Goal: Transaction & Acquisition: Book appointment/travel/reservation

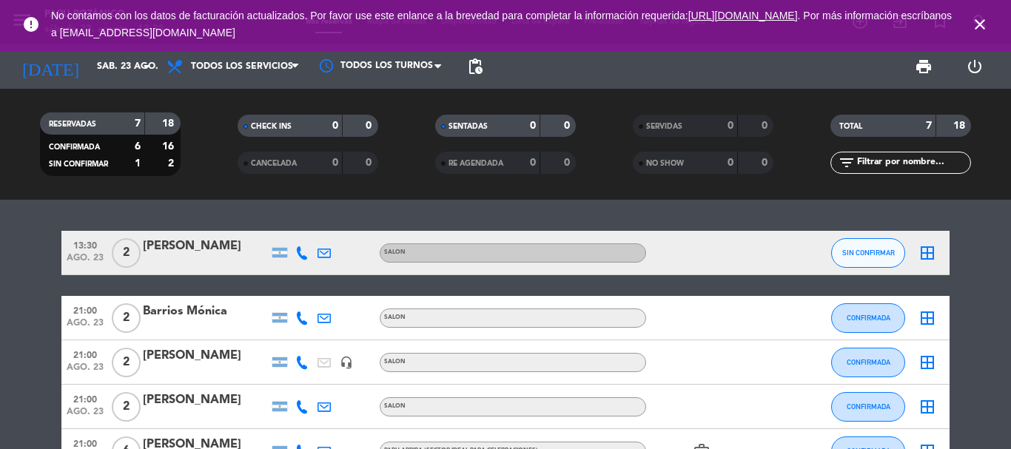
click at [979, 24] on icon "close" at bounding box center [980, 25] width 18 height 18
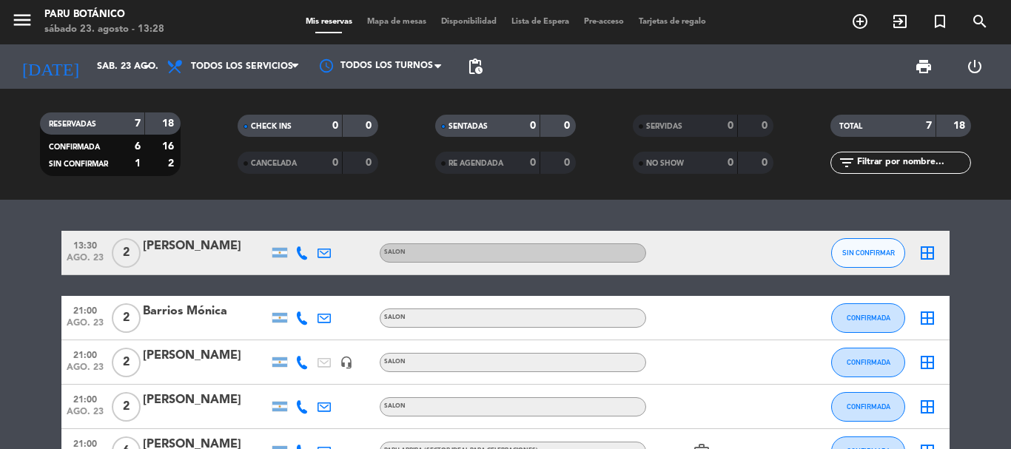
scroll to position [74, 0]
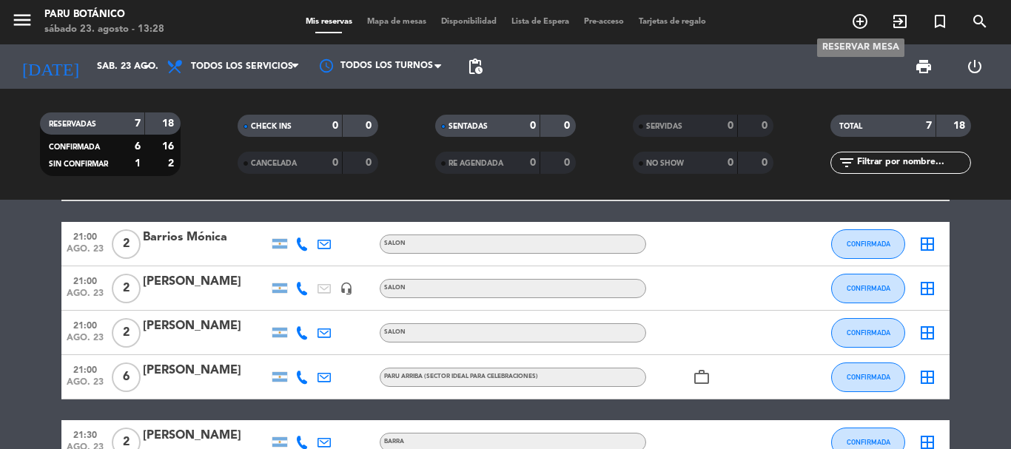
click at [860, 18] on icon "add_circle_outline" at bounding box center [860, 22] width 18 height 18
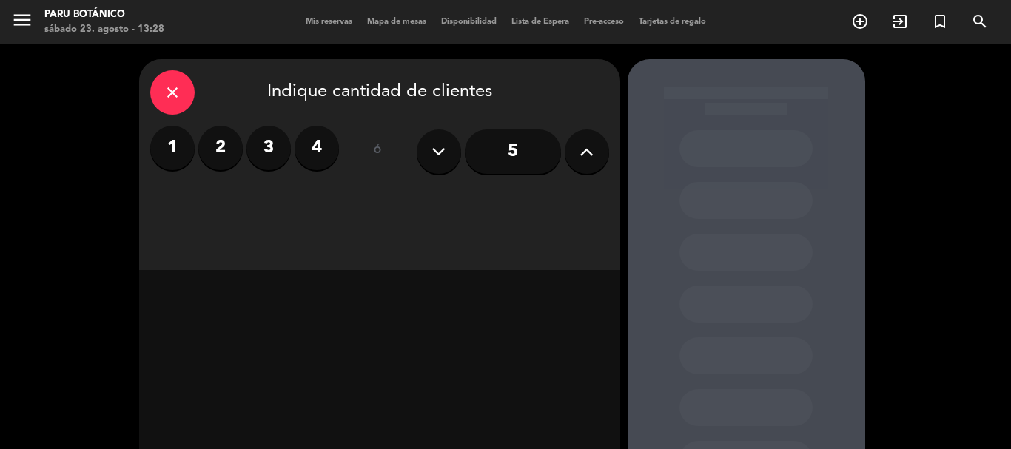
click at [323, 154] on label "4" at bounding box center [316, 148] width 44 height 44
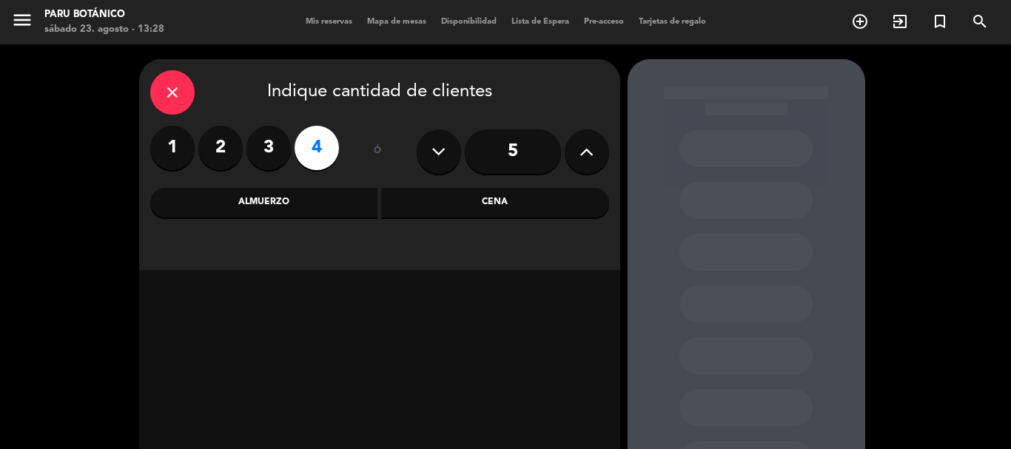
click at [449, 196] on div "Cena" at bounding box center [495, 203] width 228 height 30
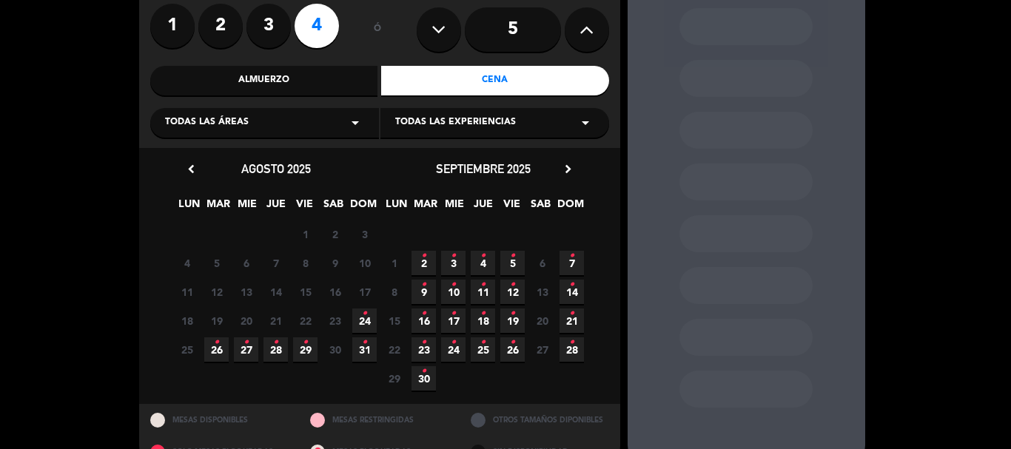
scroll to position [148, 0]
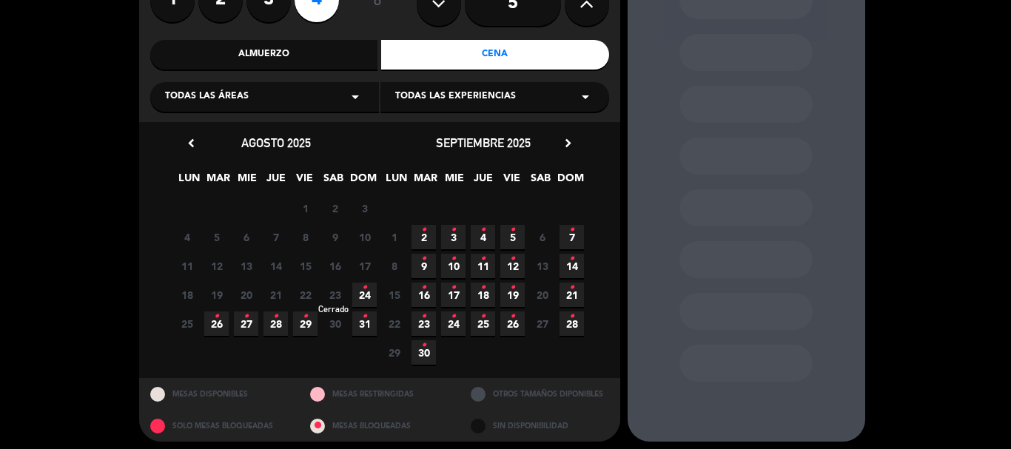
click at [333, 292] on span "23" at bounding box center [335, 295] width 24 height 24
click at [334, 292] on span "23" at bounding box center [335, 295] width 24 height 24
